Goal: Task Accomplishment & Management: Complete application form

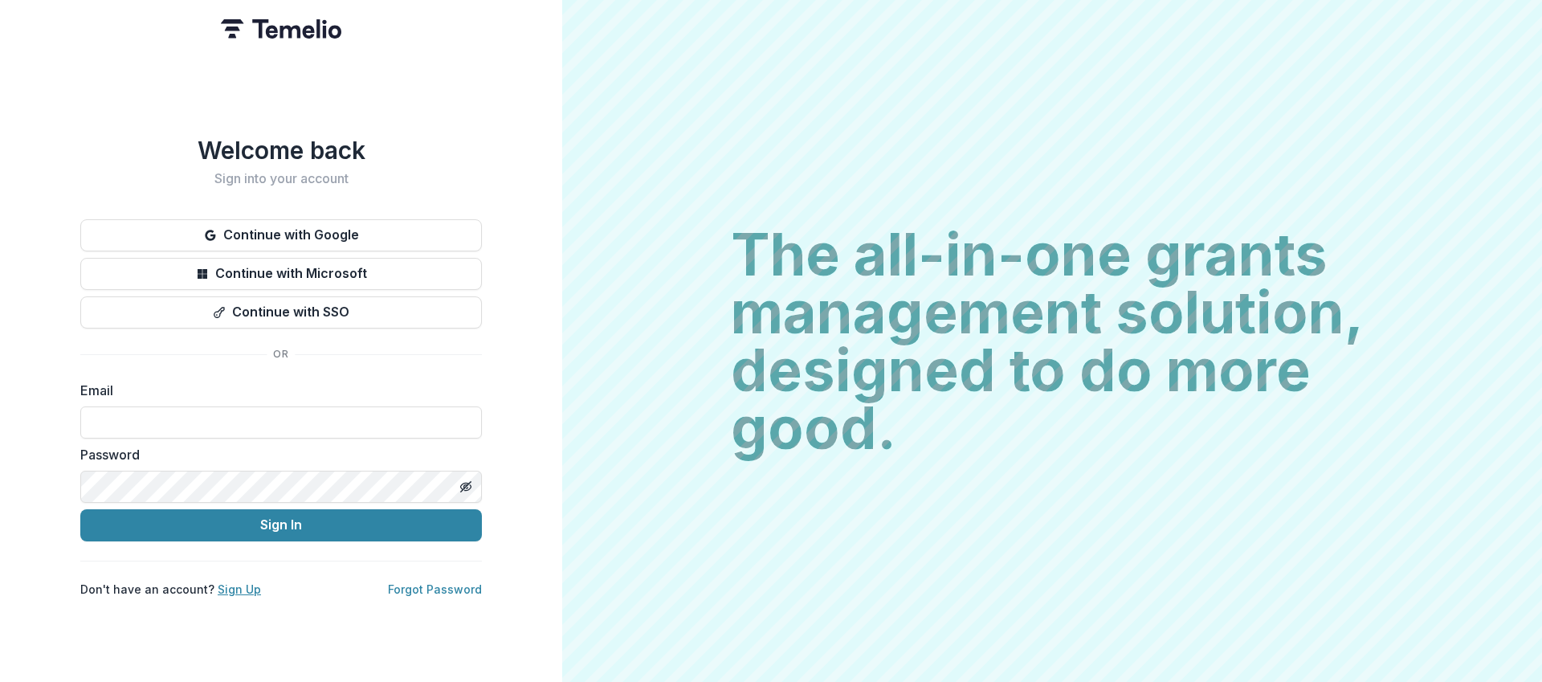
click at [231, 582] on link "Sign Up" at bounding box center [239, 589] width 43 height 14
click at [238, 584] on link "Sign Up" at bounding box center [239, 589] width 43 height 14
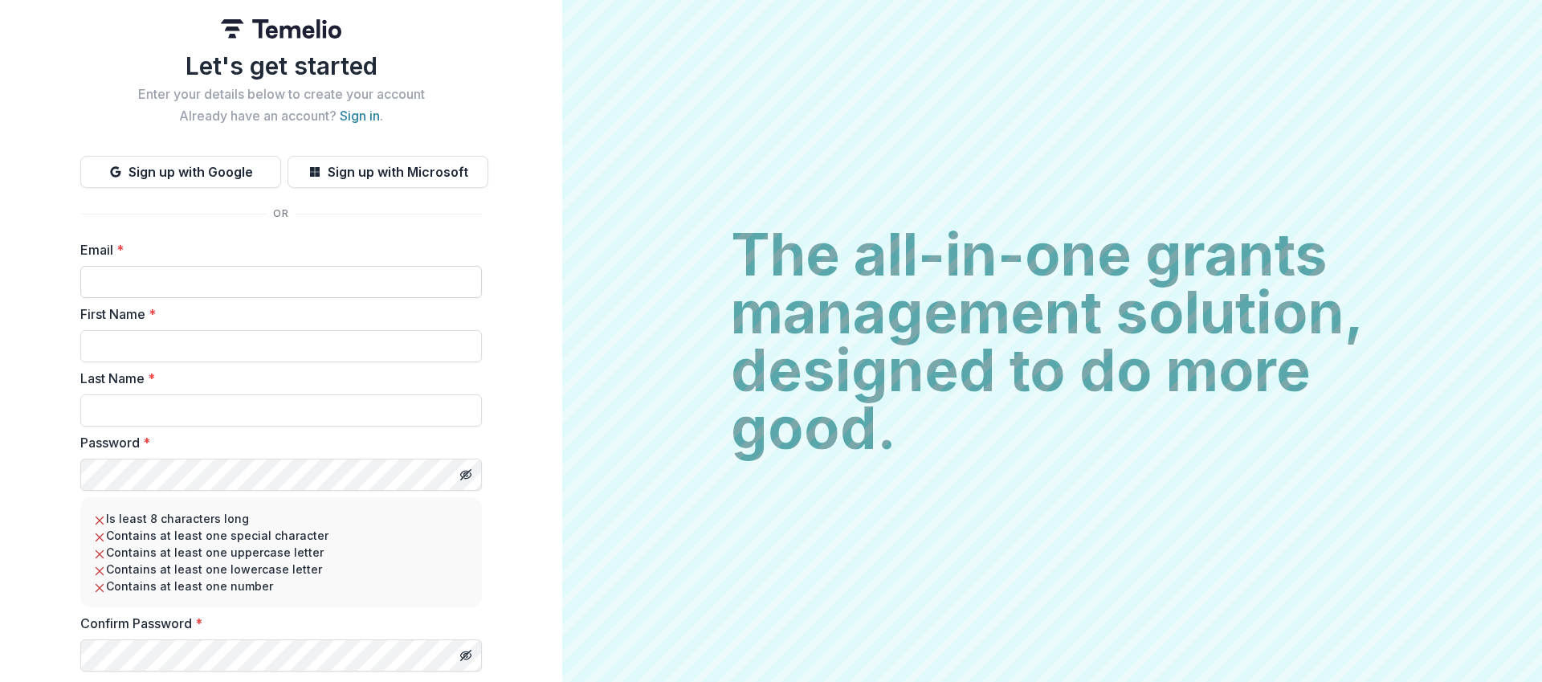
click at [231, 279] on input "Email *" at bounding box center [280, 282] width 401 height 32
type input "**********"
type input "*****"
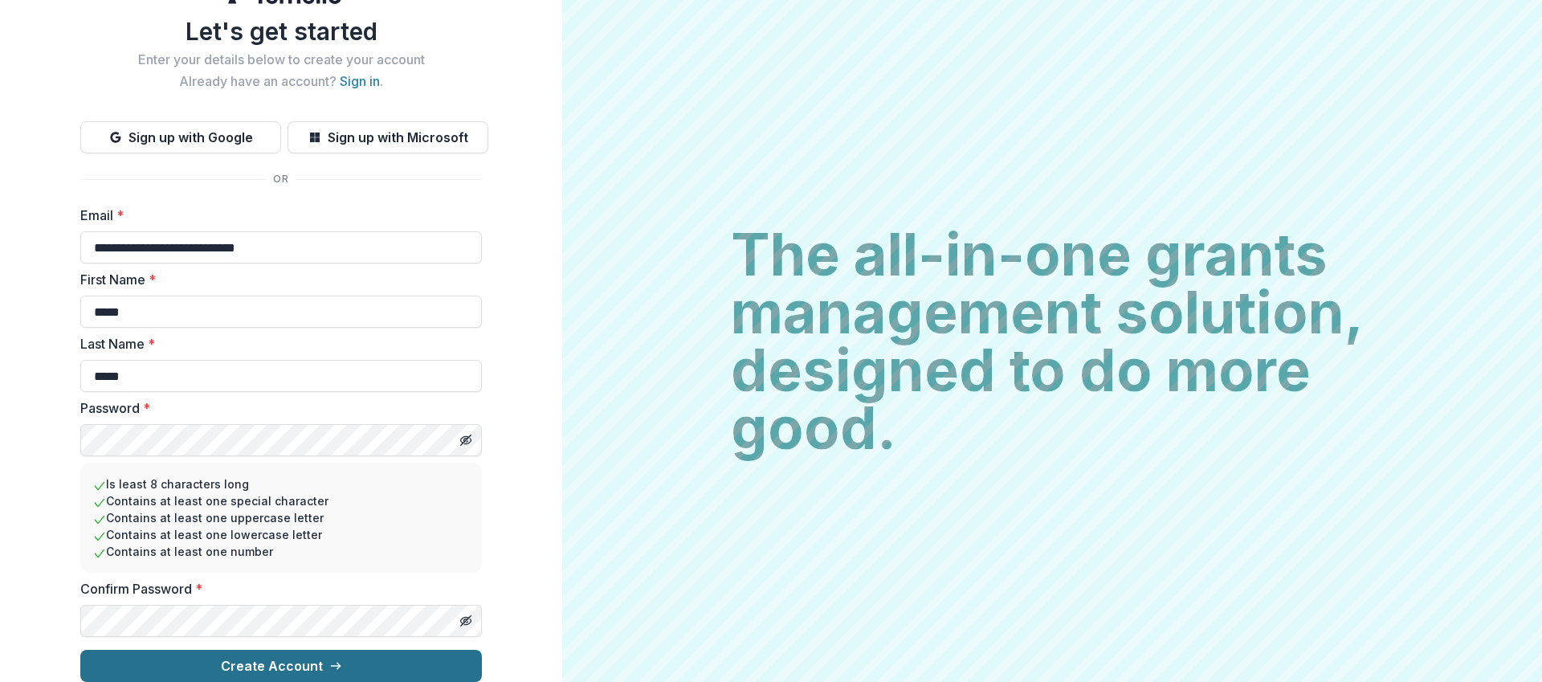
click at [278, 654] on button "Create Account" at bounding box center [280, 666] width 401 height 32
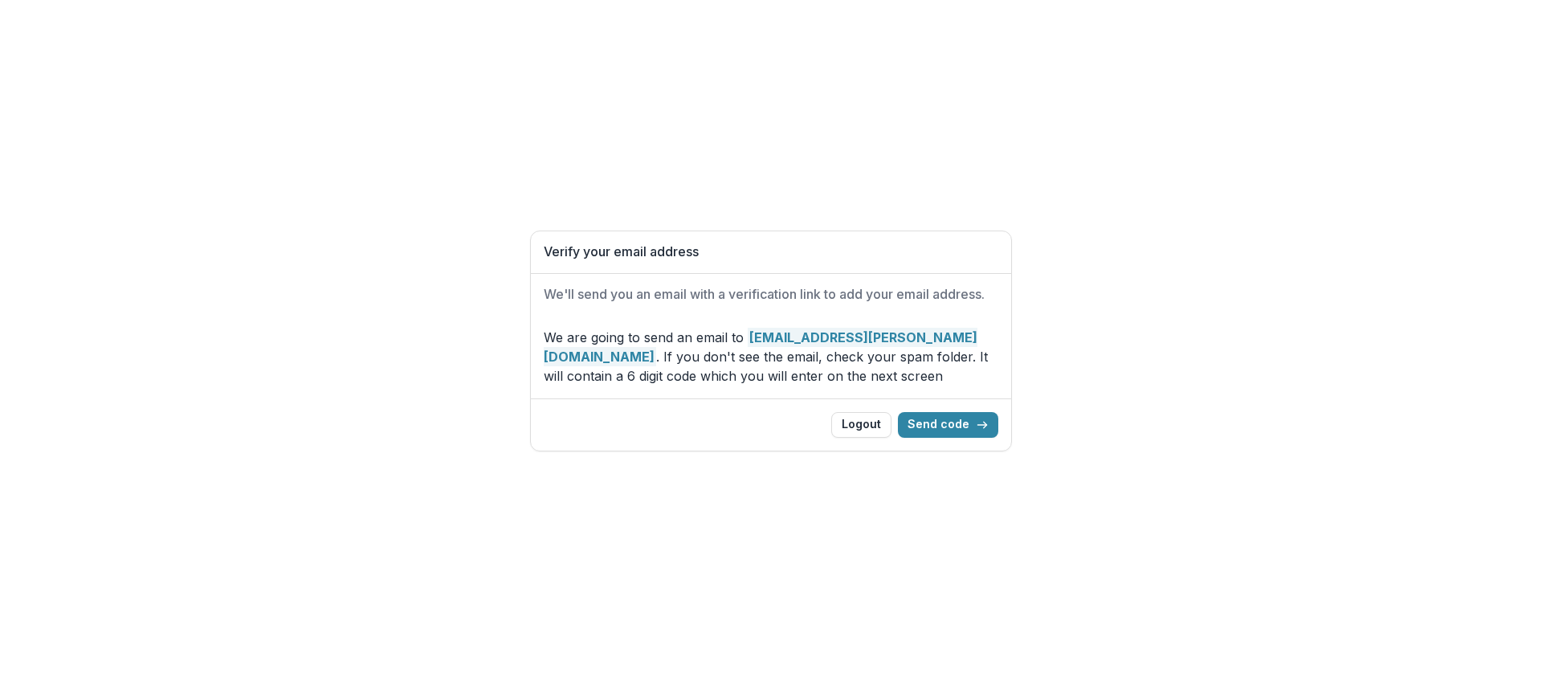
click at [615, 383] on p "We are going to send an email to [EMAIL_ADDRESS][PERSON_NAME][DOMAIN_NAME] . If…" at bounding box center [771, 357] width 454 height 58
click at [1026, 469] on div "Verify your email address We'll send you an email with a verification link to a…" at bounding box center [771, 341] width 1542 height 682
click at [984, 422] on icon "button" at bounding box center [982, 424] width 13 height 13
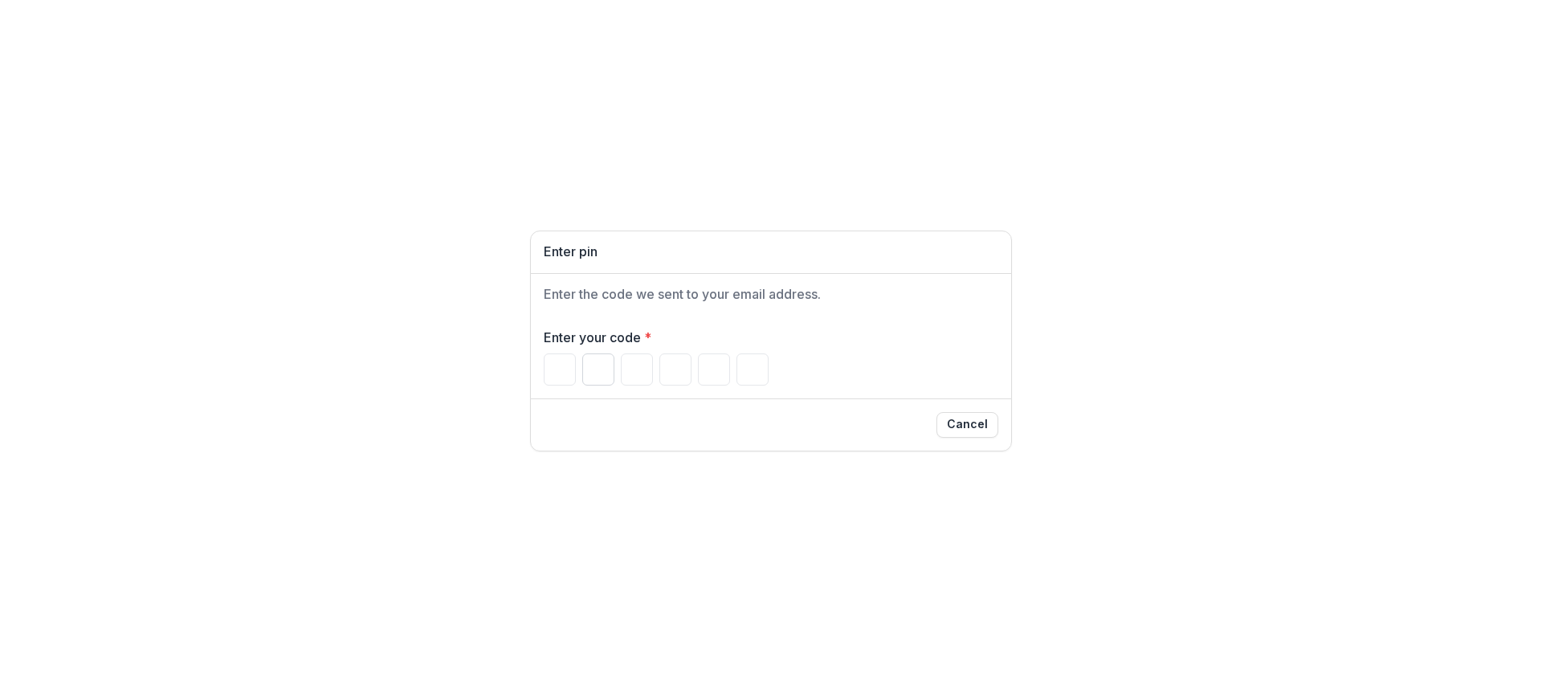
paste input "******"
type input "*"
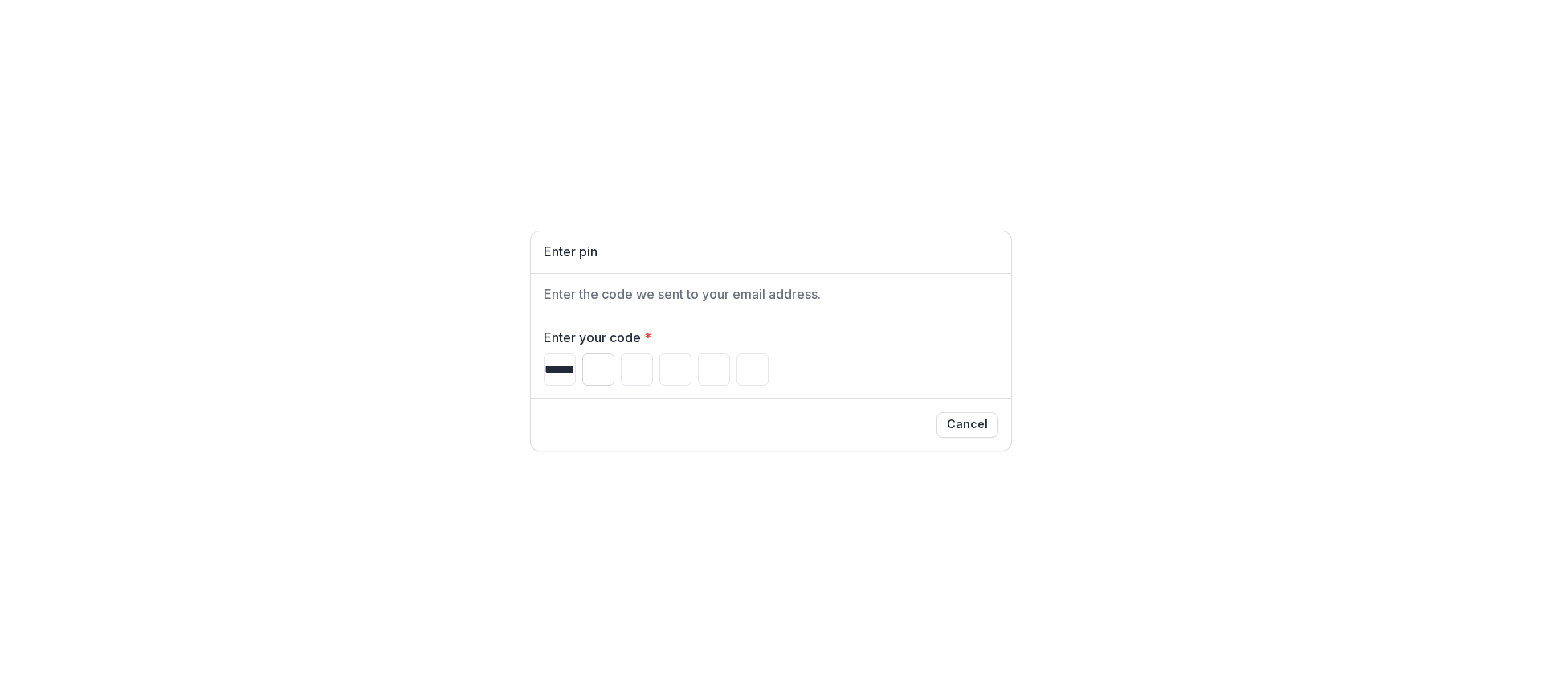
type input "*"
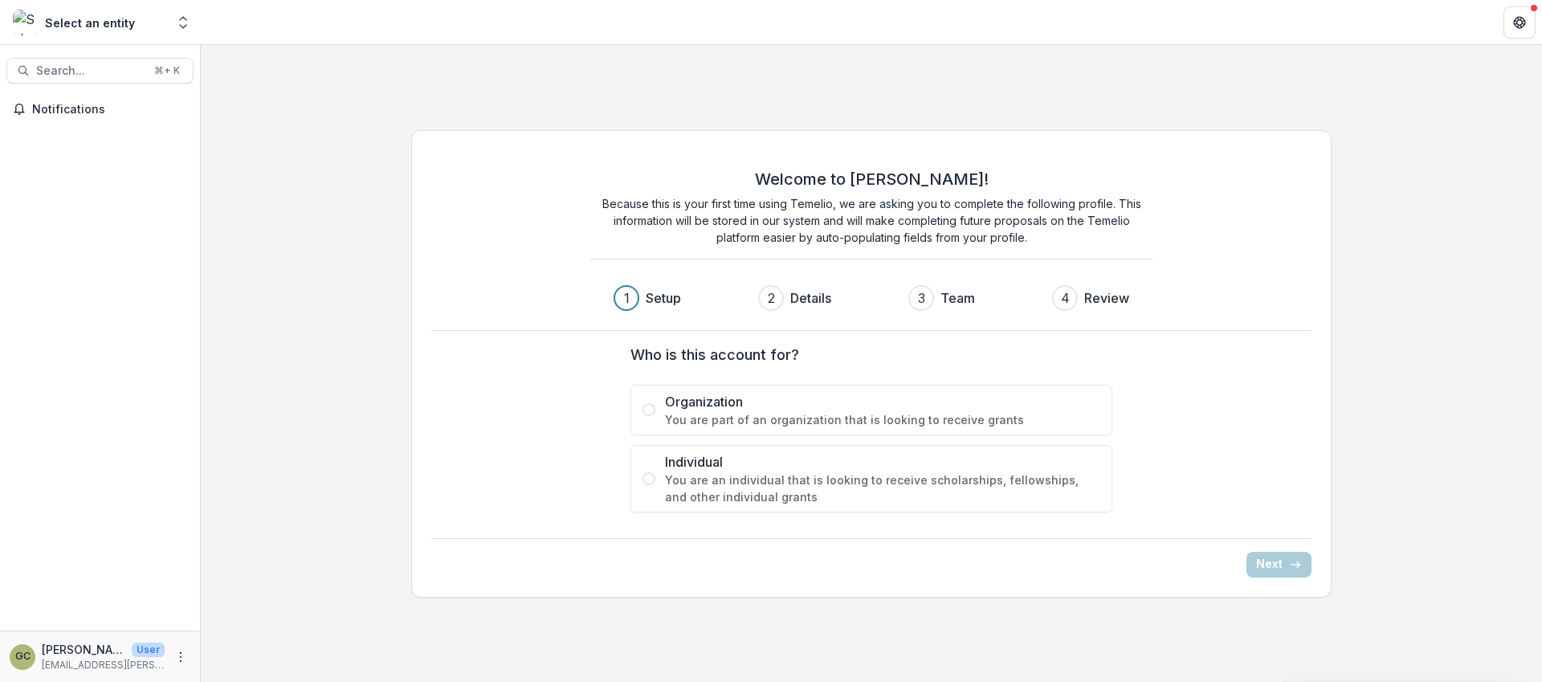
click at [699, 413] on span "You are part of an organization that is looking to receive grants" at bounding box center [882, 419] width 435 height 17
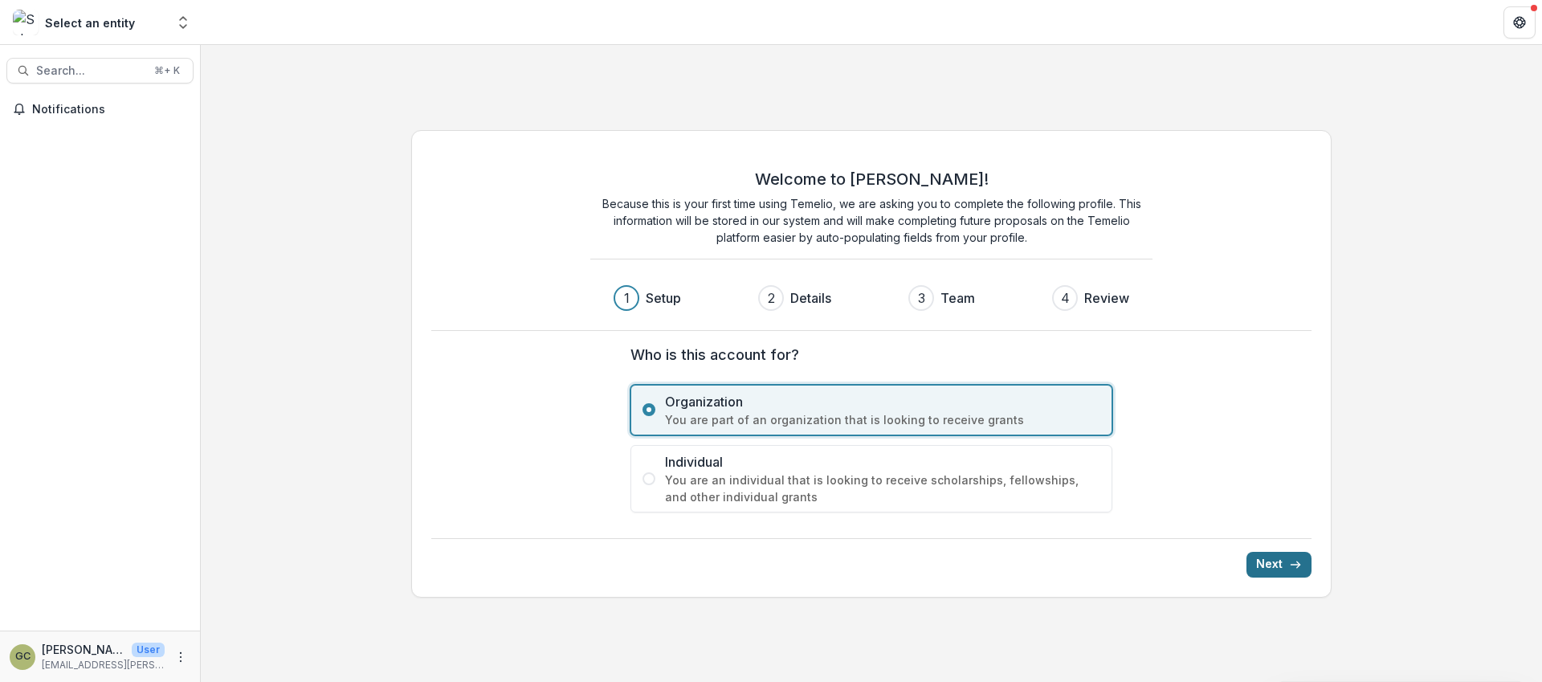
click at [1277, 559] on button "Next" at bounding box center [1278, 565] width 65 height 26
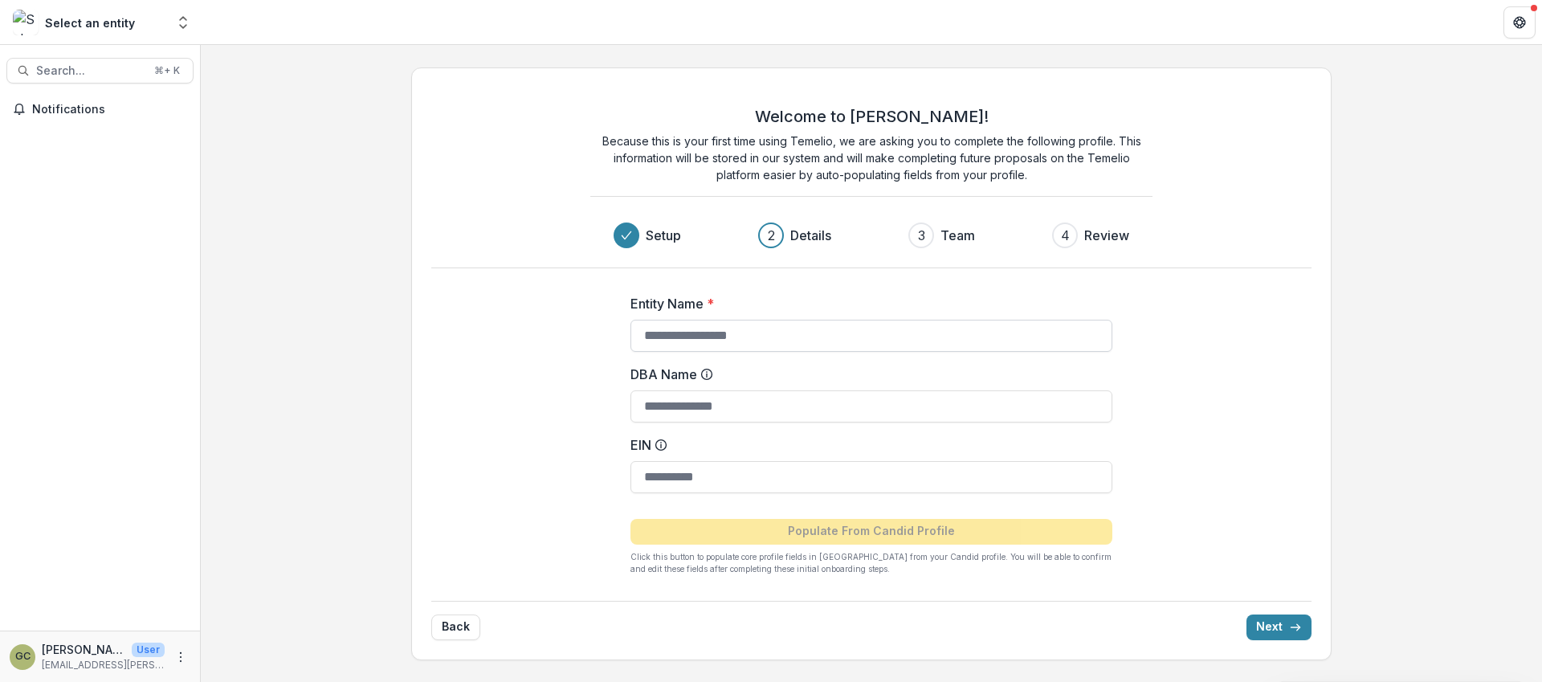
click at [791, 330] on input "Entity Name *" at bounding box center [871, 336] width 482 height 32
click at [763, 308] on label "Entity Name *" at bounding box center [866, 303] width 472 height 19
click at [763, 320] on input "Entity Name *" at bounding box center [871, 336] width 482 height 32
click at [465, 625] on button "Back" at bounding box center [455, 627] width 49 height 26
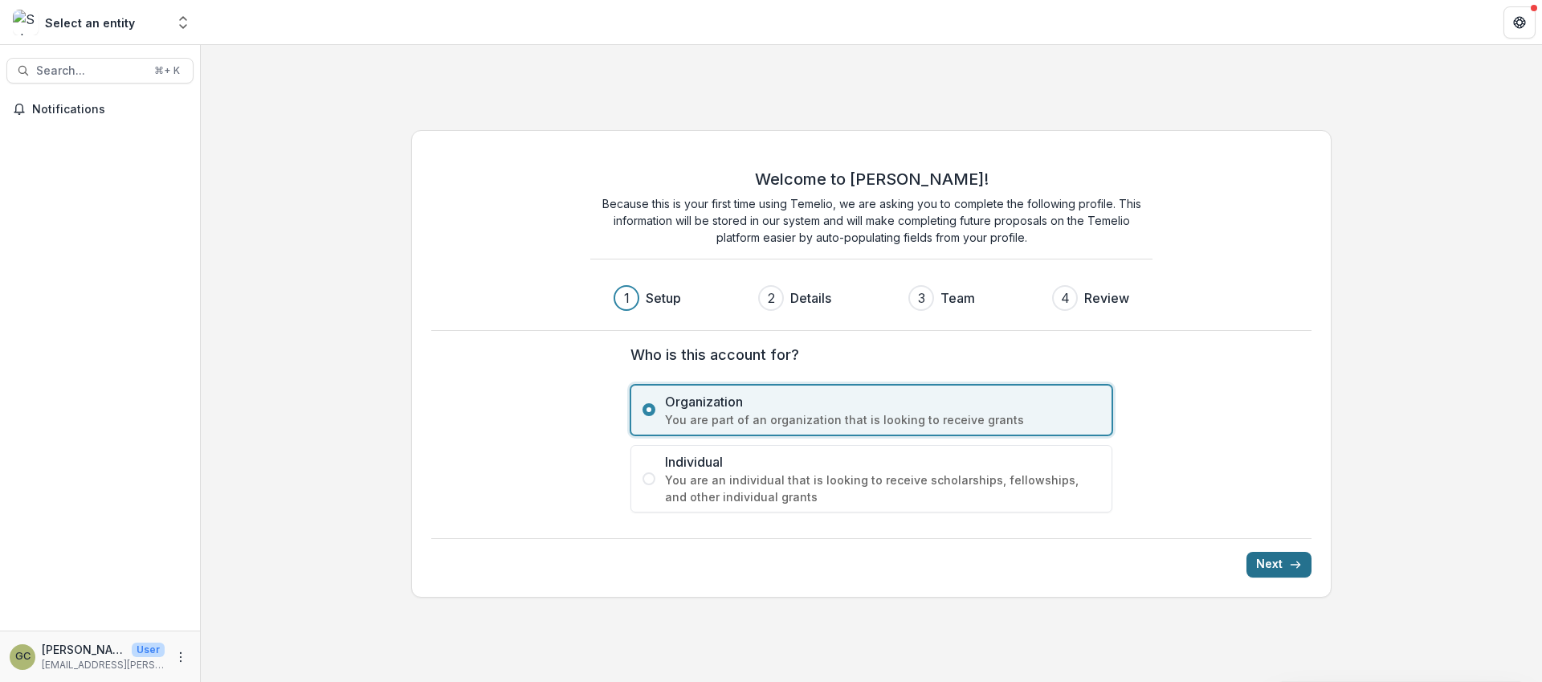
click at [1277, 557] on button "Next" at bounding box center [1278, 565] width 65 height 26
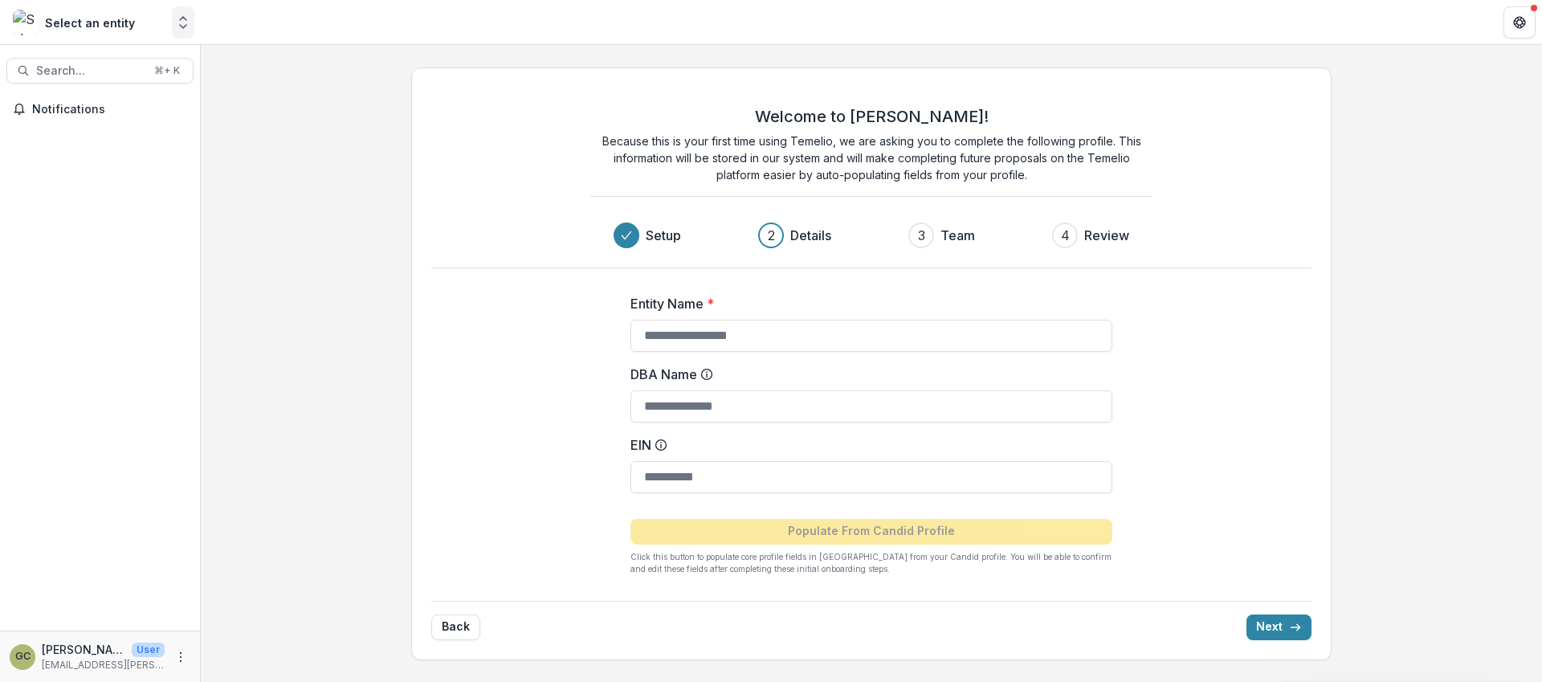
click at [177, 16] on icon "Open entity switcher" at bounding box center [183, 22] width 16 height 16
click at [177, 23] on icon "Open entity switcher" at bounding box center [183, 22] width 16 height 16
click at [227, 119] on div "Welcome to [PERSON_NAME]! Because this is your first time using Temelio, we are…" at bounding box center [871, 364] width 1341 height 618
